Goal: Information Seeking & Learning: Understand process/instructions

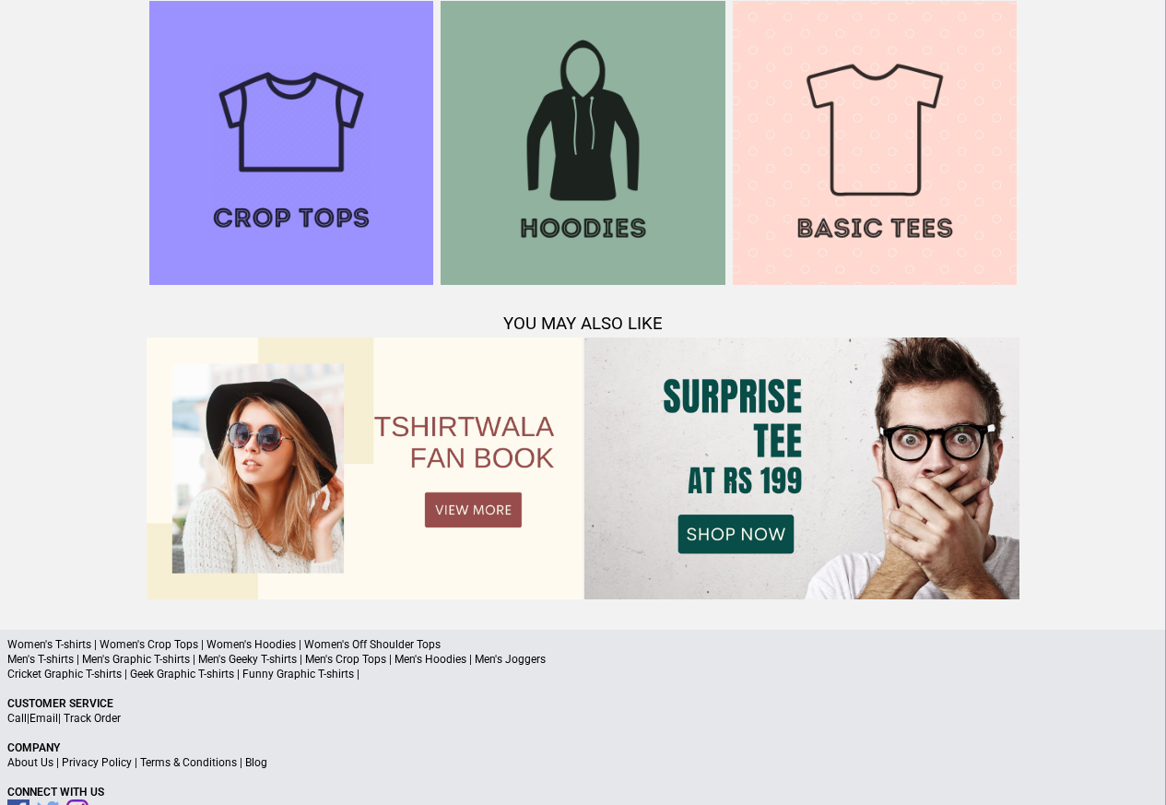
scroll to position [1779, 0]
